Goal: Find specific page/section: Find specific page/section

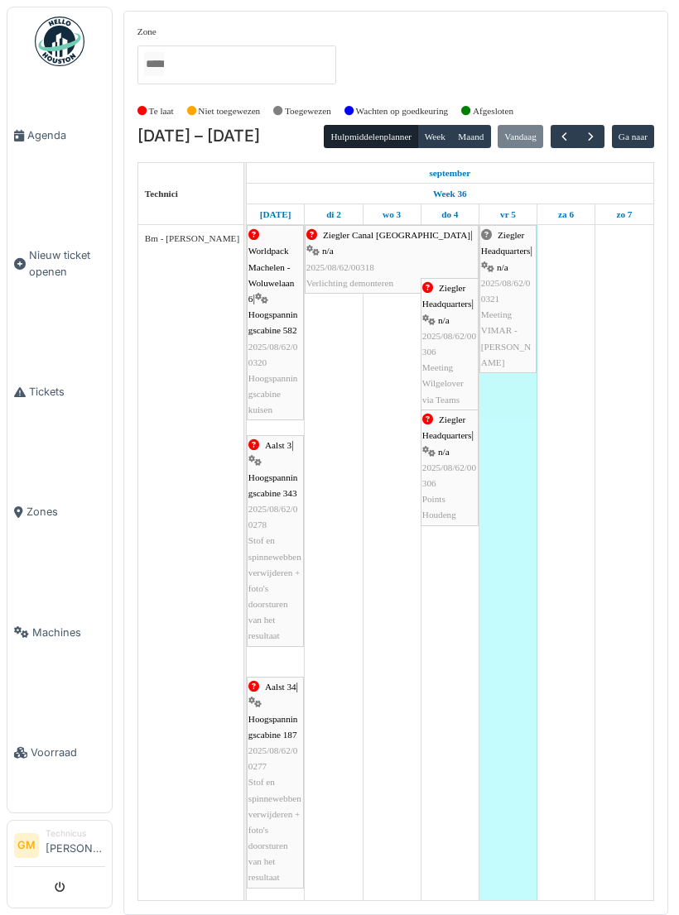
click at [599, 132] on button "button" at bounding box center [590, 137] width 27 height 24
click at [598, 132] on button "button" at bounding box center [590, 137] width 27 height 24
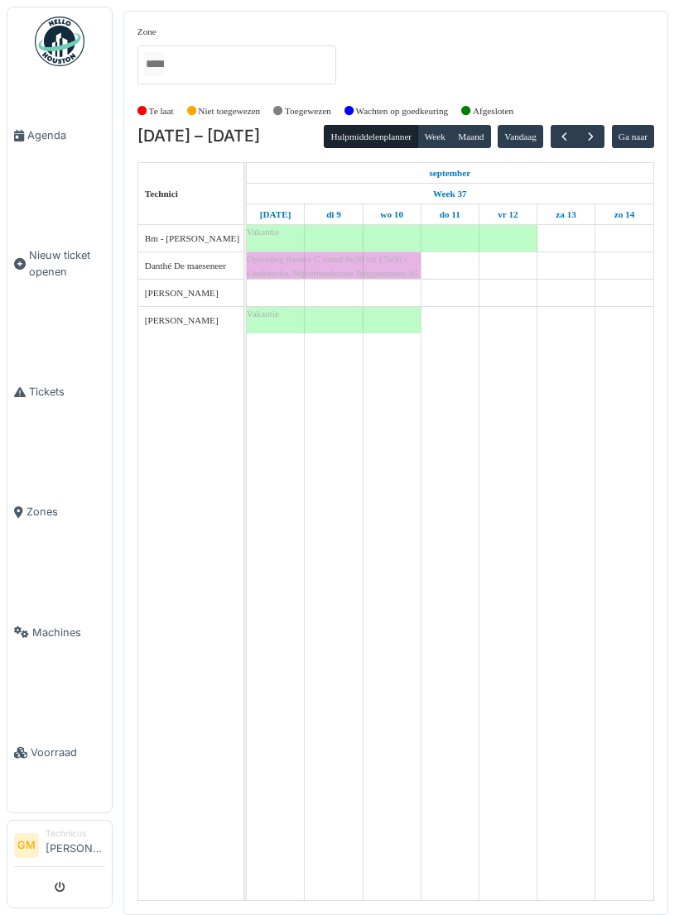
click at [598, 133] on span "button" at bounding box center [591, 137] width 14 height 14
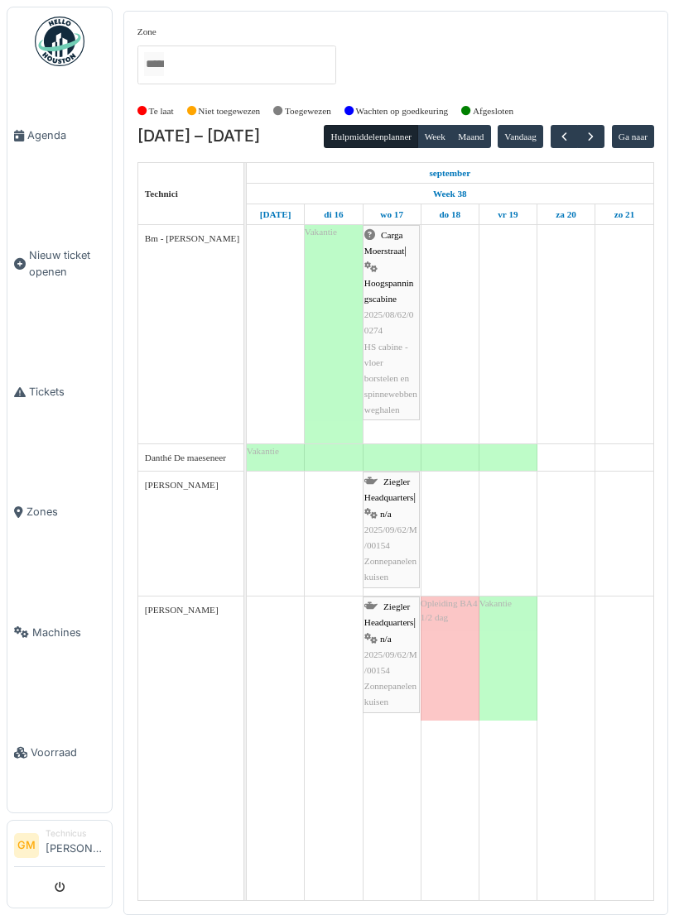
click at [571, 131] on span "button" at bounding box center [564, 137] width 14 height 14
